Goal: Information Seeking & Learning: Learn about a topic

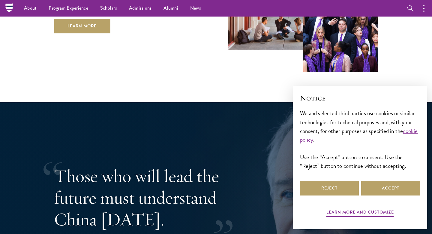
scroll to position [1042, 0]
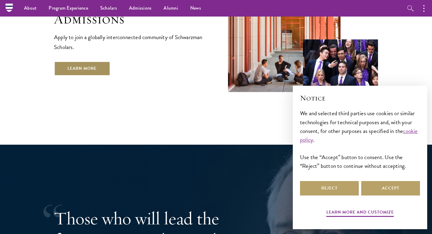
click at [99, 61] on link "Learn More" at bounding box center [82, 68] width 56 height 14
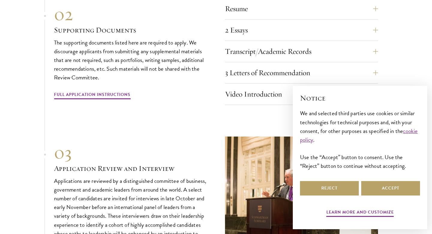
scroll to position [1904, 0]
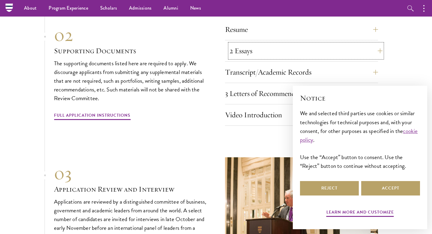
click at [261, 44] on button "2 Essays" at bounding box center [306, 51] width 153 height 14
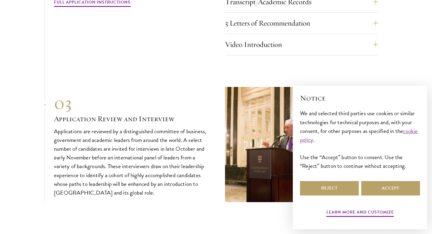
scroll to position [2060, 0]
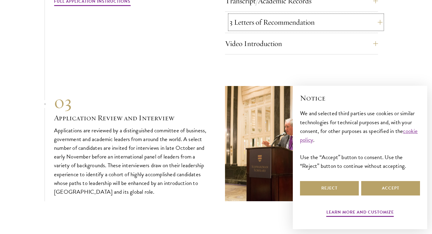
click at [314, 15] on button "3 Letters of Recommendation" at bounding box center [306, 22] width 153 height 14
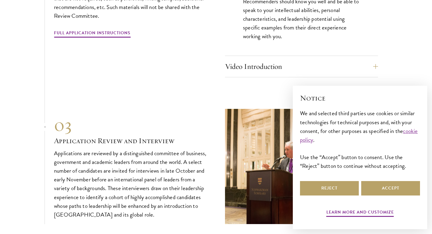
scroll to position [2021, 0]
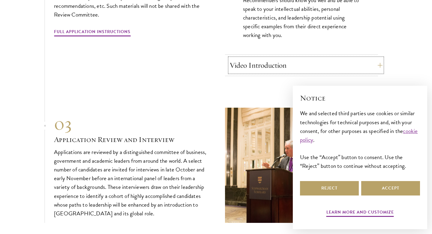
click at [289, 58] on button "Video Introduction" at bounding box center [306, 65] width 153 height 14
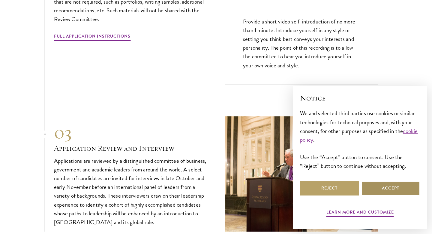
click at [381, 194] on button "Accept" at bounding box center [391, 188] width 59 height 14
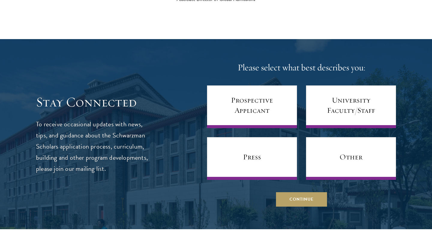
scroll to position [2434, 0]
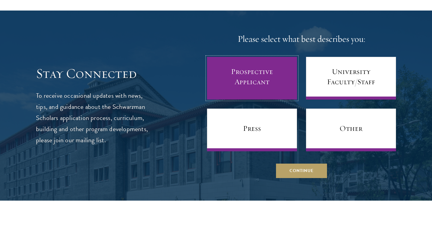
click at [252, 59] on link "Prospective Applicant" at bounding box center [252, 78] width 90 height 43
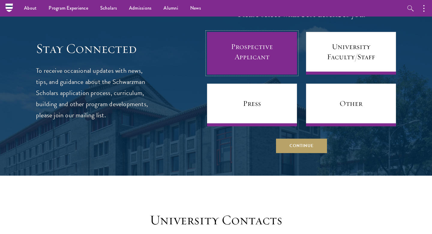
scroll to position [2341, 0]
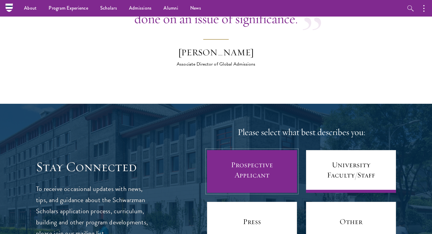
click at [272, 152] on link "Prospective Applicant" at bounding box center [252, 171] width 90 height 43
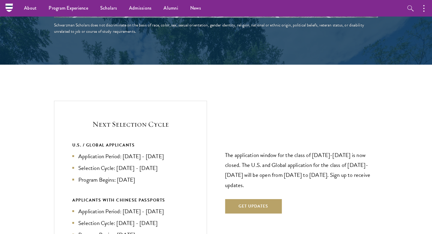
scroll to position [1111, 0]
